Goal: Information Seeking & Learning: Find specific fact

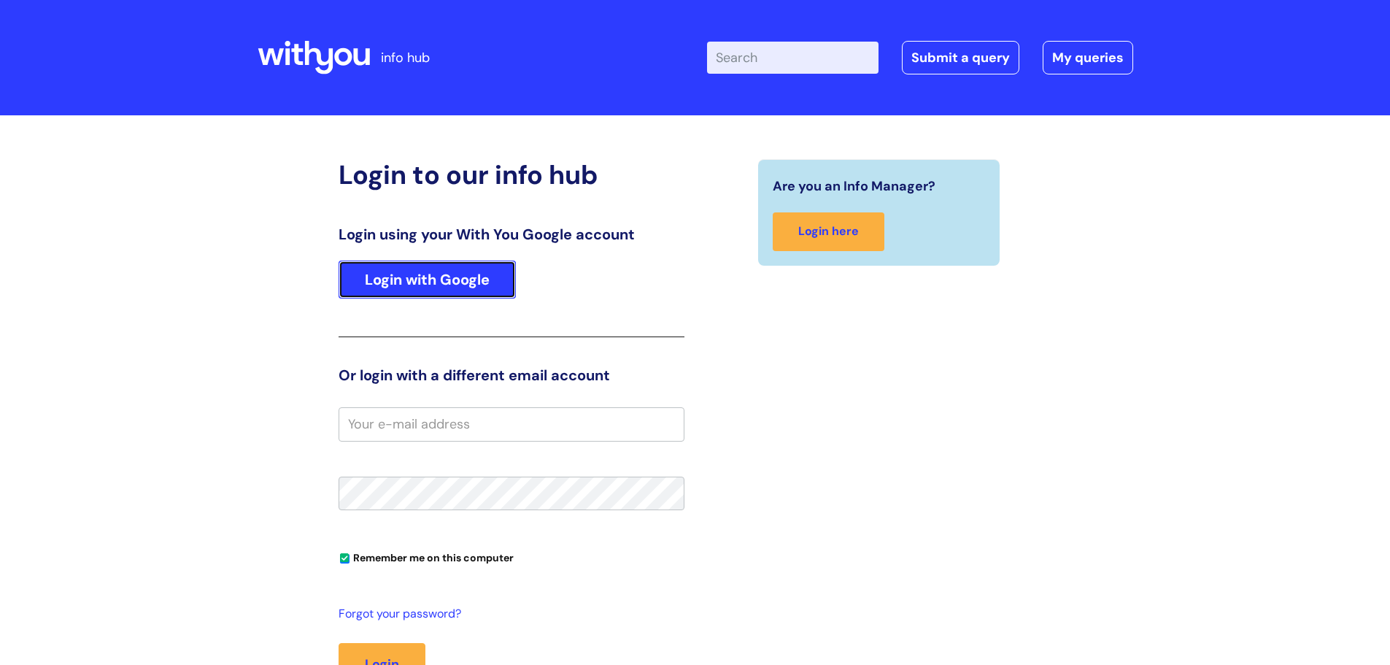
click at [490, 293] on link "Login with Google" at bounding box center [426, 279] width 177 height 38
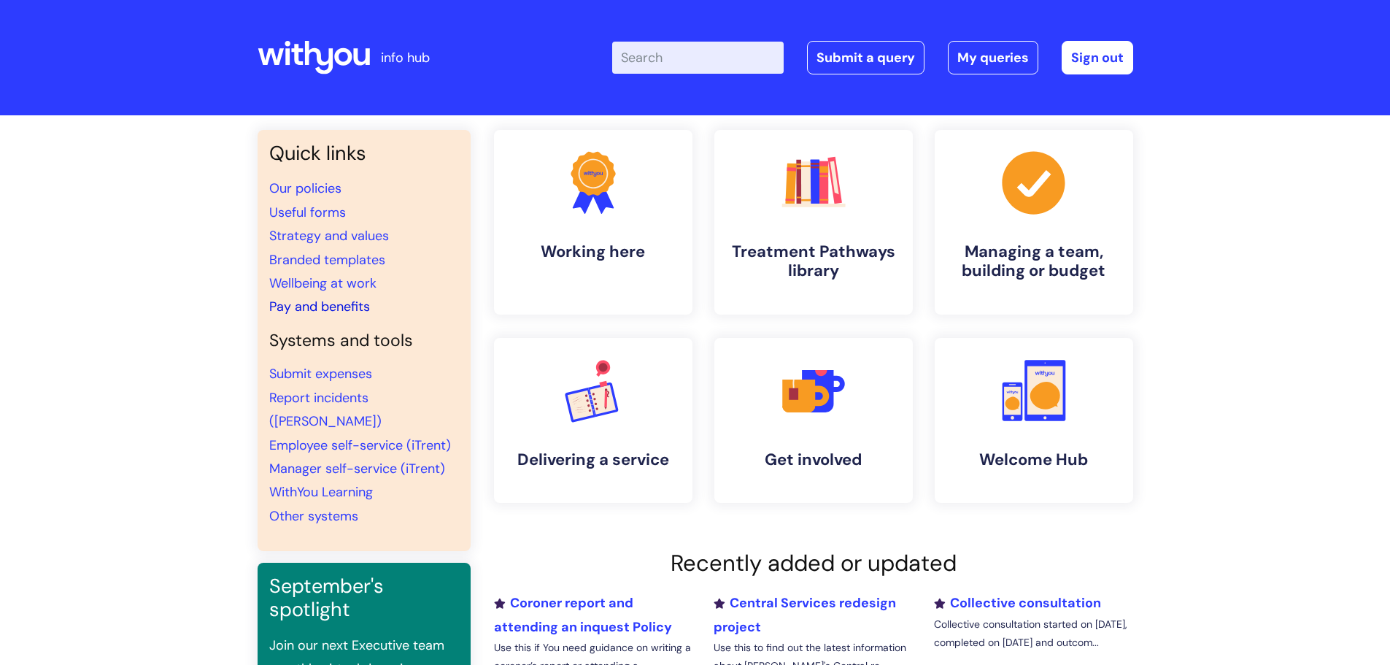
click at [362, 307] on link "Pay and benefits" at bounding box center [319, 307] width 101 height 18
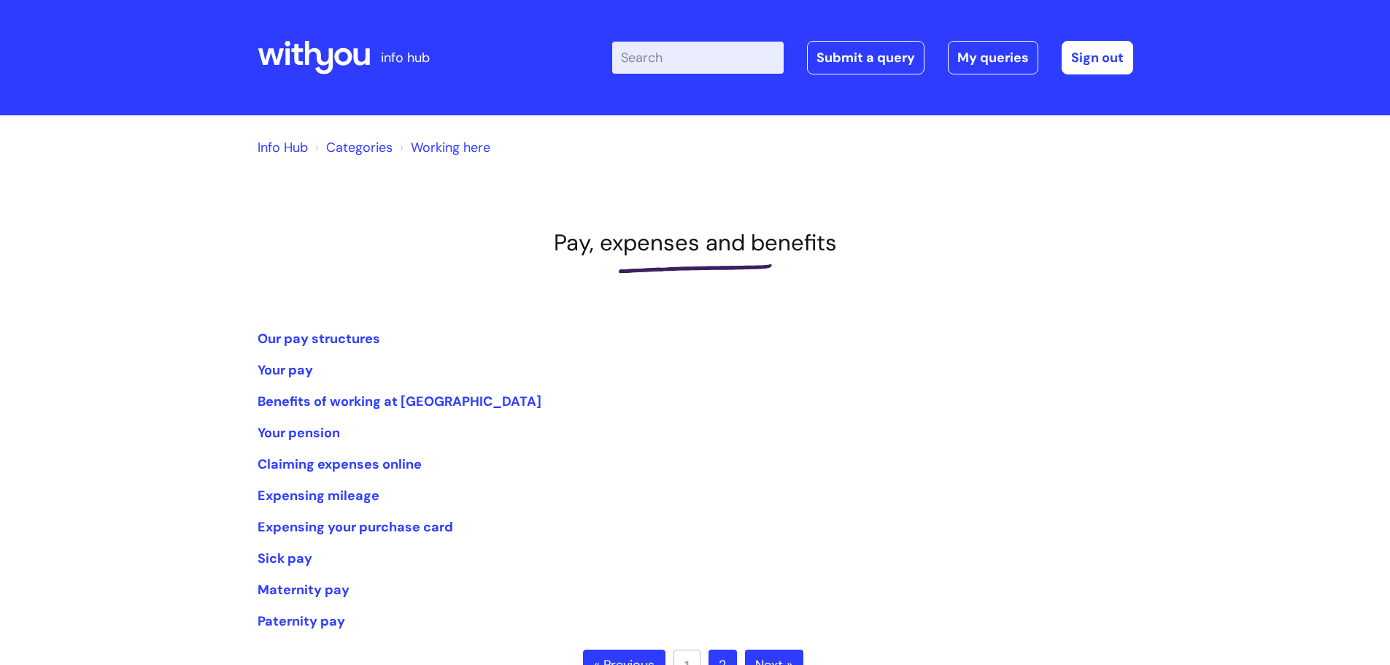
click at [336, 348] on li "Our pay structures" at bounding box center [695, 338] width 875 height 23
click at [332, 340] on link "Our pay structures" at bounding box center [319, 339] width 123 height 18
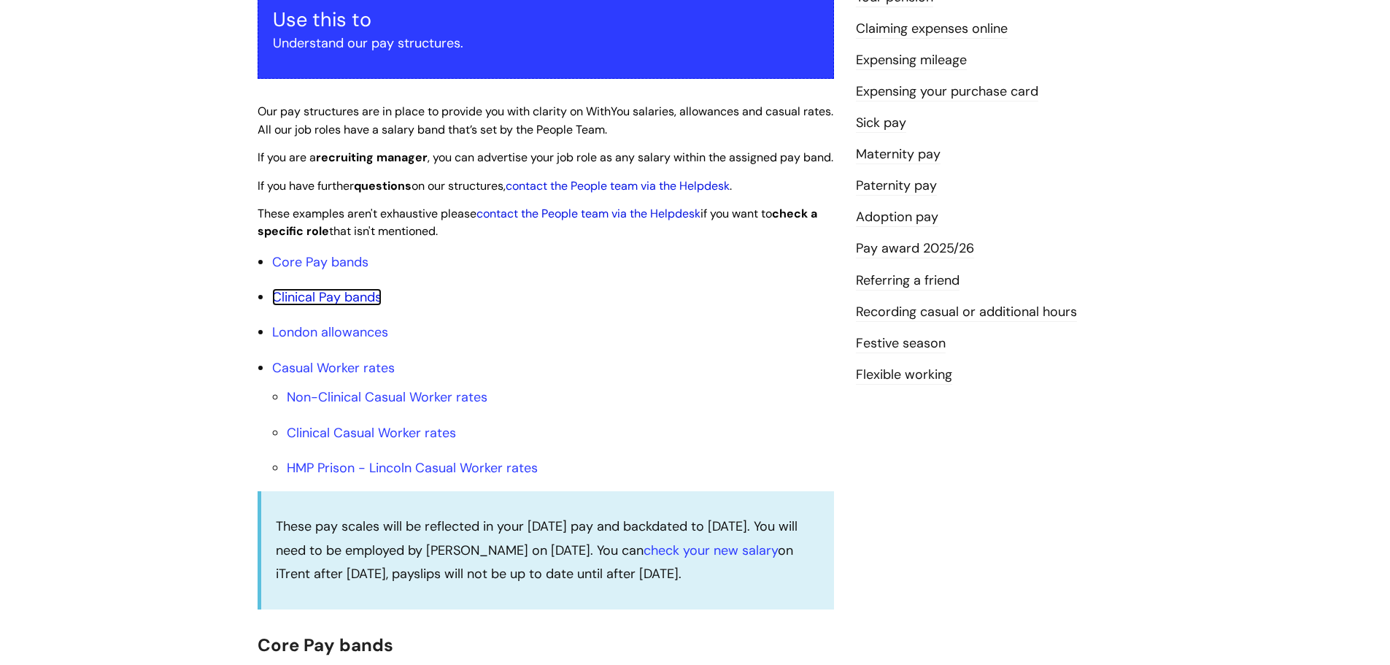
drag, startPoint x: 313, startPoint y: 317, endPoint x: 490, endPoint y: 393, distance: 192.8
click at [314, 306] on link "Clinical Pay bands" at bounding box center [326, 297] width 109 height 18
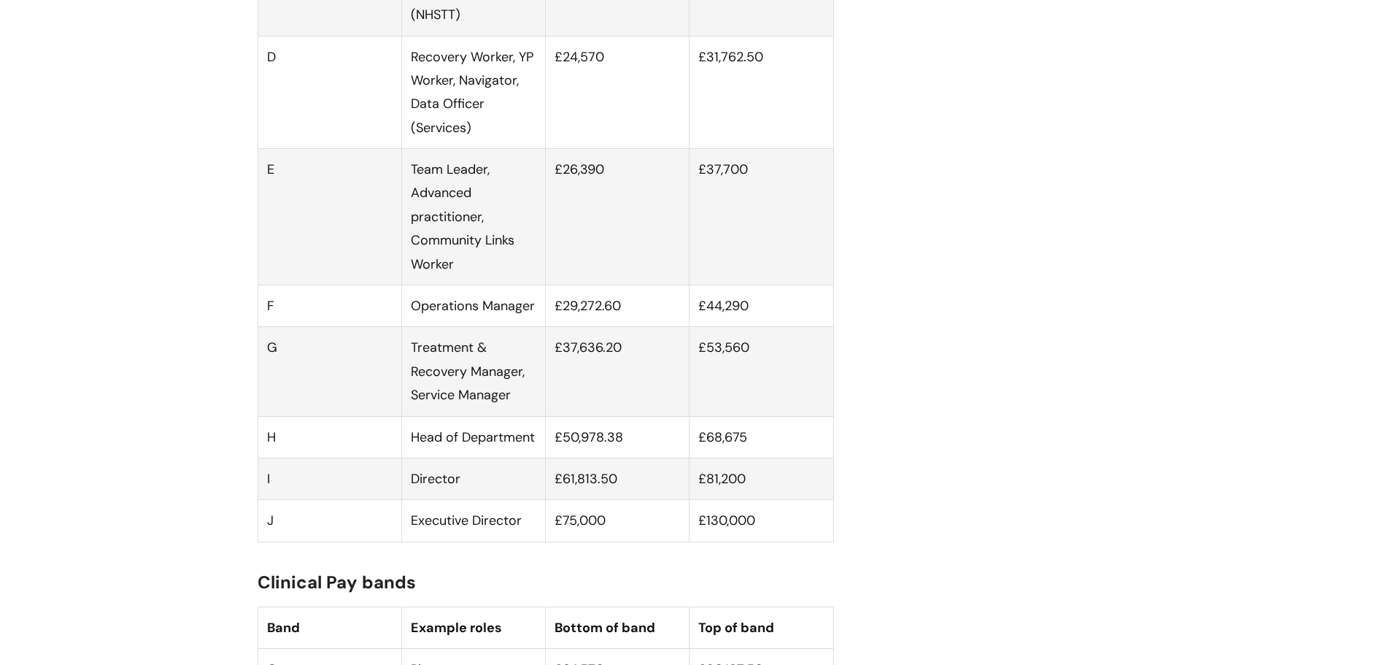
scroll to position [1117, 0]
